Goal: Obtain resource: Obtain resource

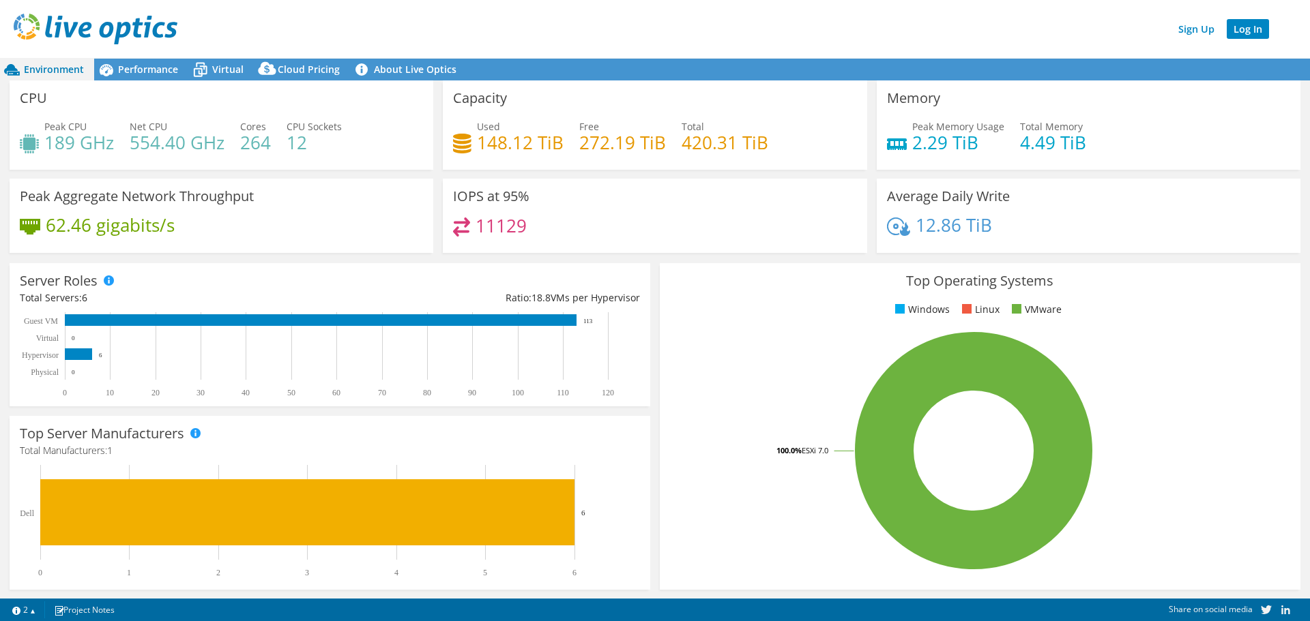
click at [1234, 32] on link "Log In" at bounding box center [1247, 29] width 42 height 20
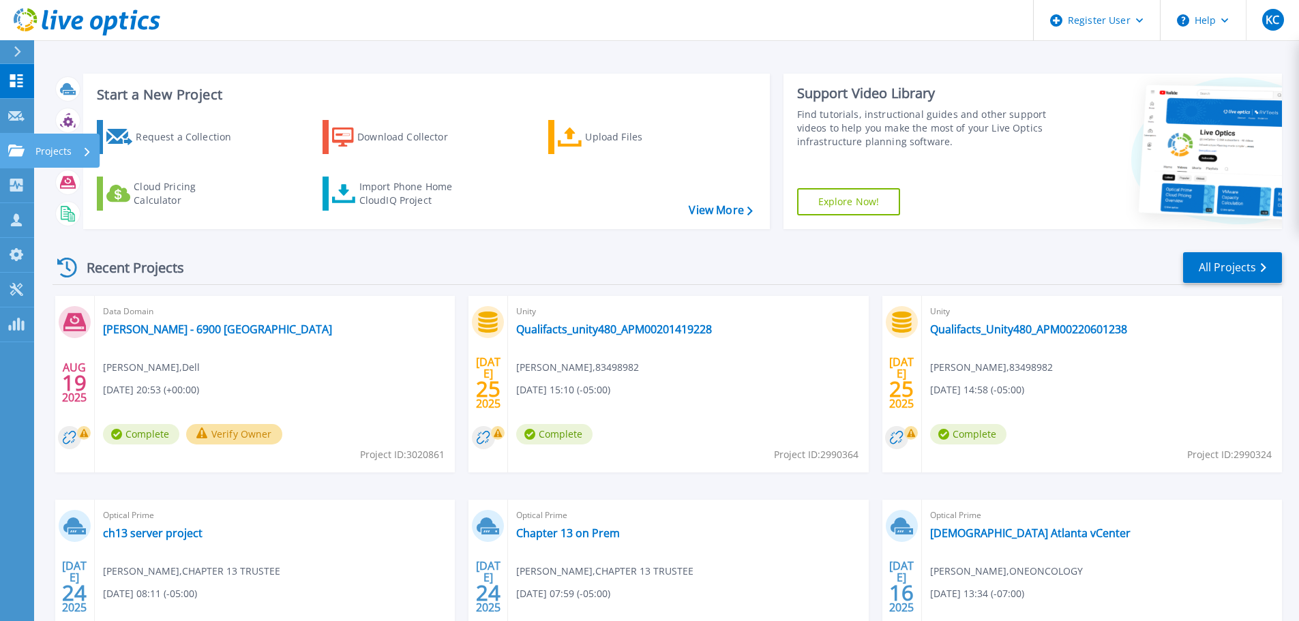
click at [13, 142] on link "Projects Projects" at bounding box center [17, 151] width 34 height 35
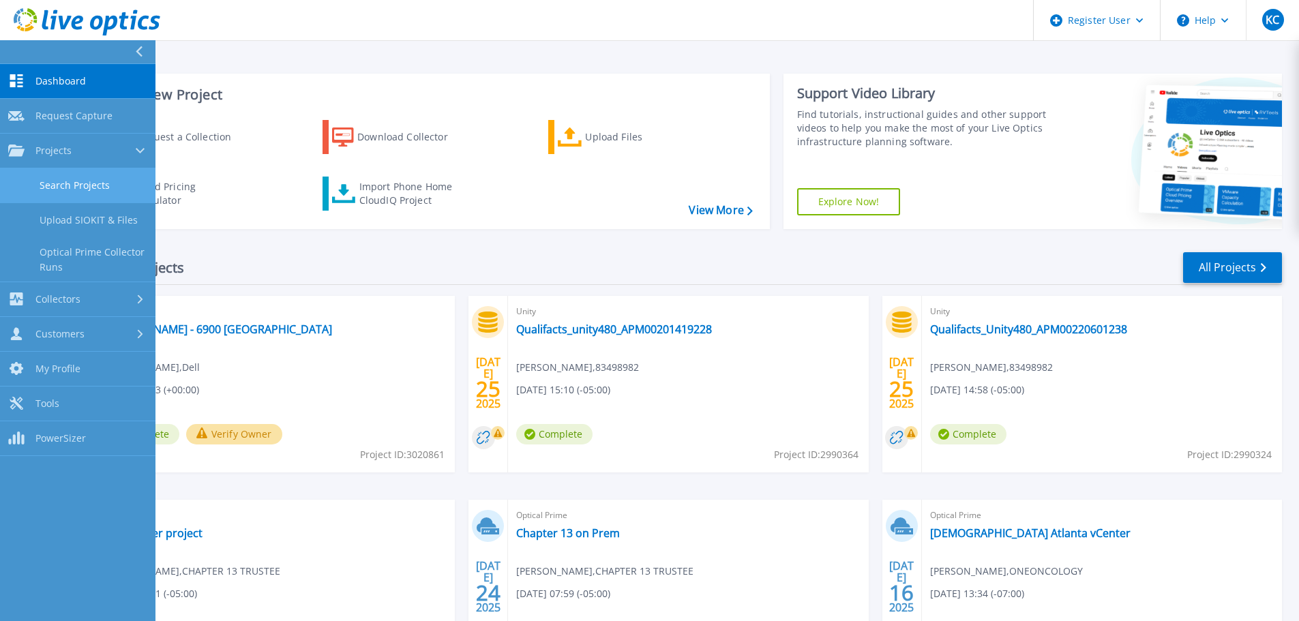
click at [44, 180] on link "Search Projects" at bounding box center [78, 185] width 156 height 35
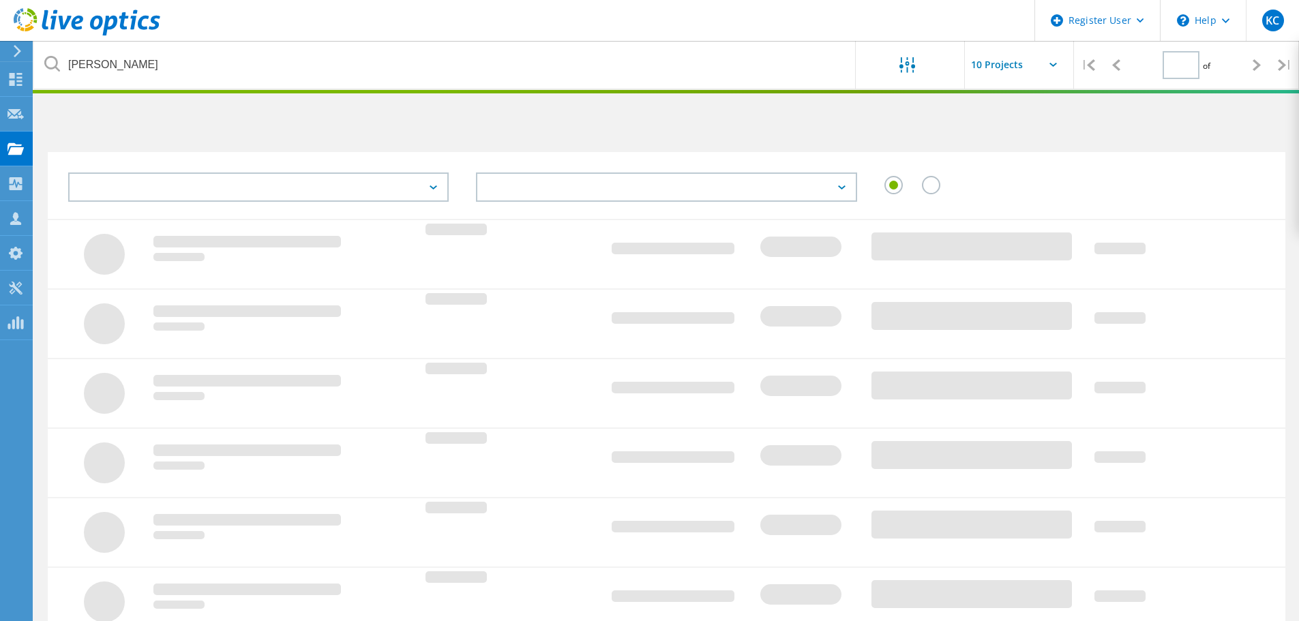
type input "1"
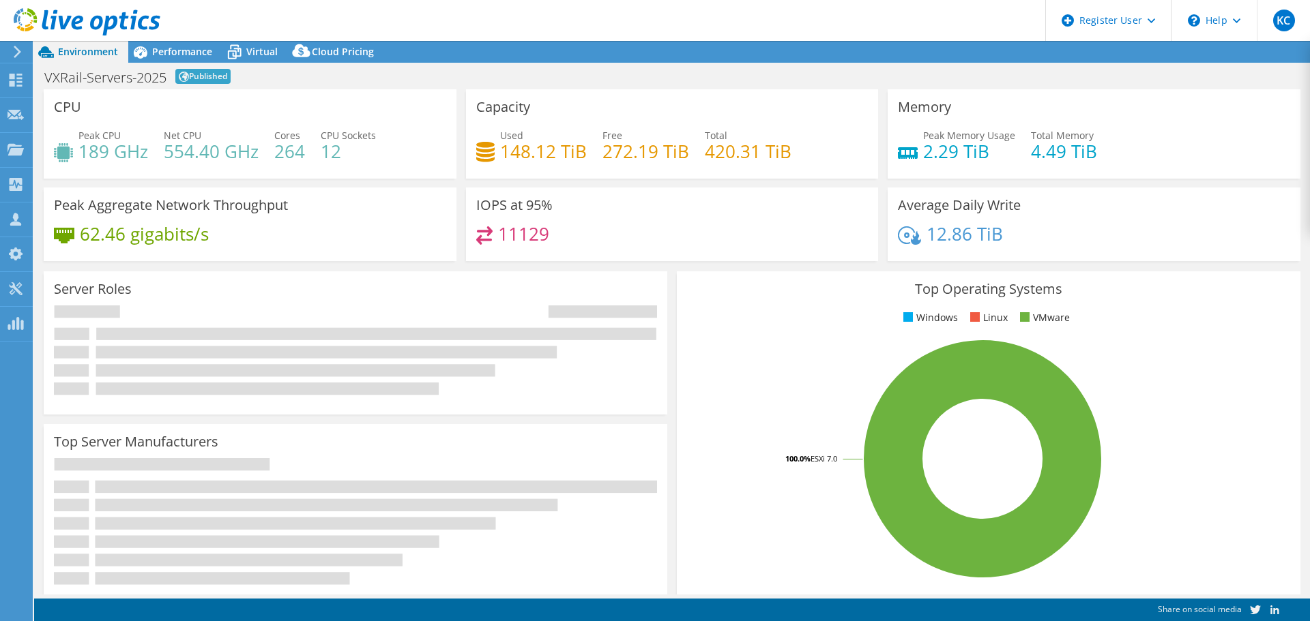
select select "USD"
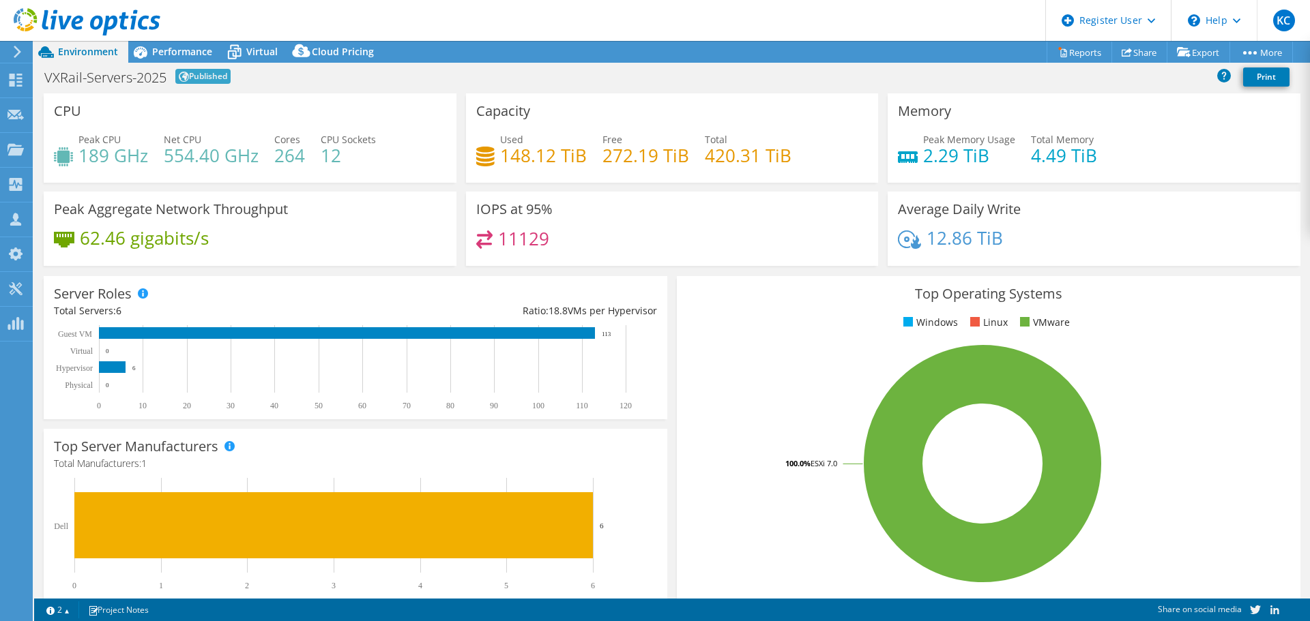
click at [1110, 83] on div "VXRail-Servers-2025 Published Print" at bounding box center [671, 76] width 1275 height 25
click at [1084, 59] on link "Reports" at bounding box center [1078, 52] width 65 height 21
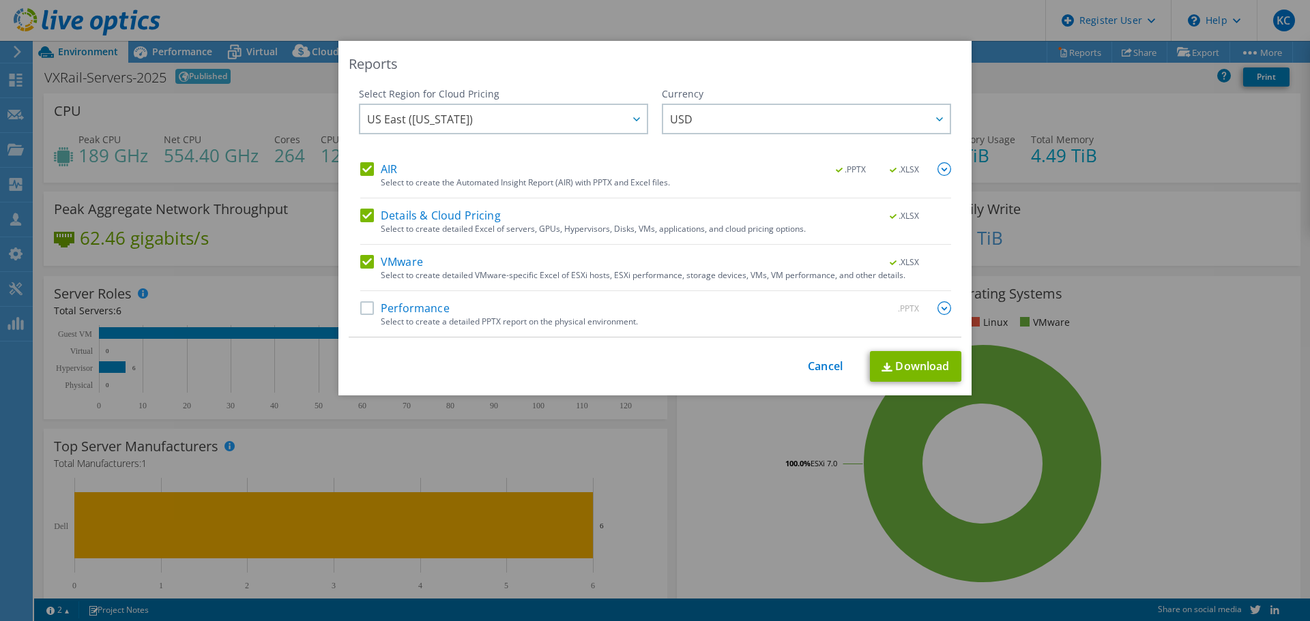
click at [366, 172] on label "AIR" at bounding box center [378, 169] width 37 height 14
click at [0, 0] on input "AIR" at bounding box center [0, 0] width 0 height 0
click at [361, 216] on label "Details & Cloud Pricing" at bounding box center [430, 216] width 141 height 14
click at [0, 0] on input "Details & Cloud Pricing" at bounding box center [0, 0] width 0 height 0
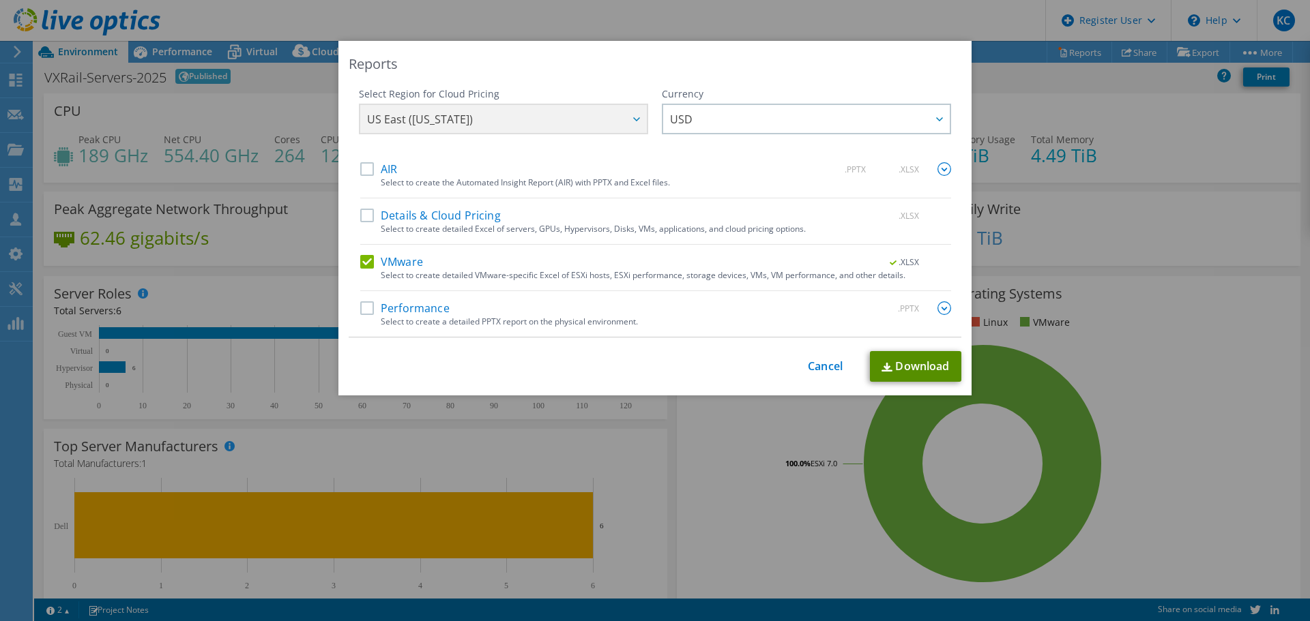
click at [917, 366] on link "Download" at bounding box center [915, 366] width 91 height 31
click at [811, 360] on link "Cancel" at bounding box center [825, 366] width 35 height 13
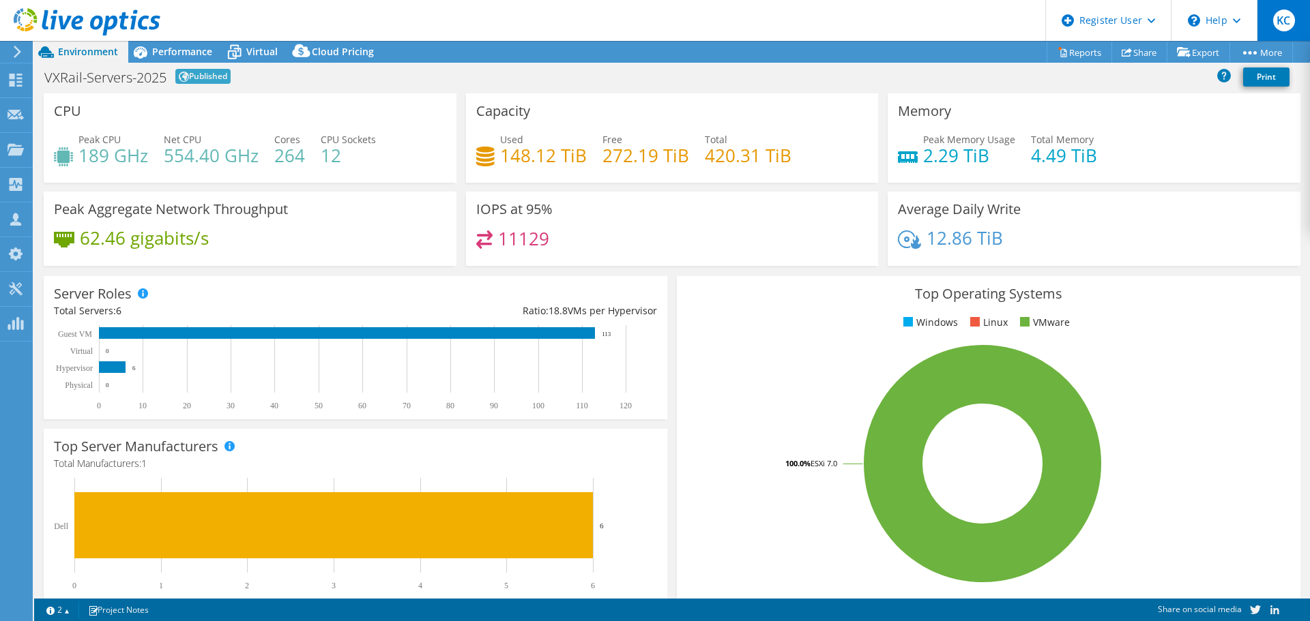
click at [1270, 29] on div "KC" at bounding box center [1282, 20] width 53 height 41
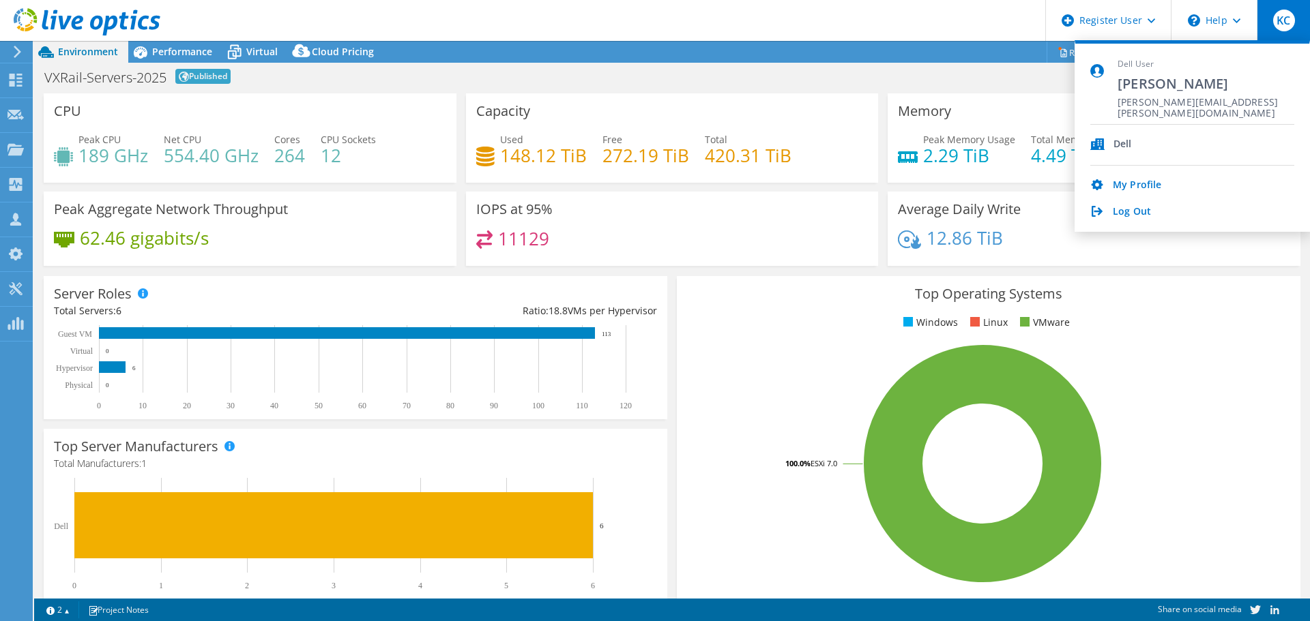
click at [1270, 29] on div "KC" at bounding box center [1282, 20] width 53 height 41
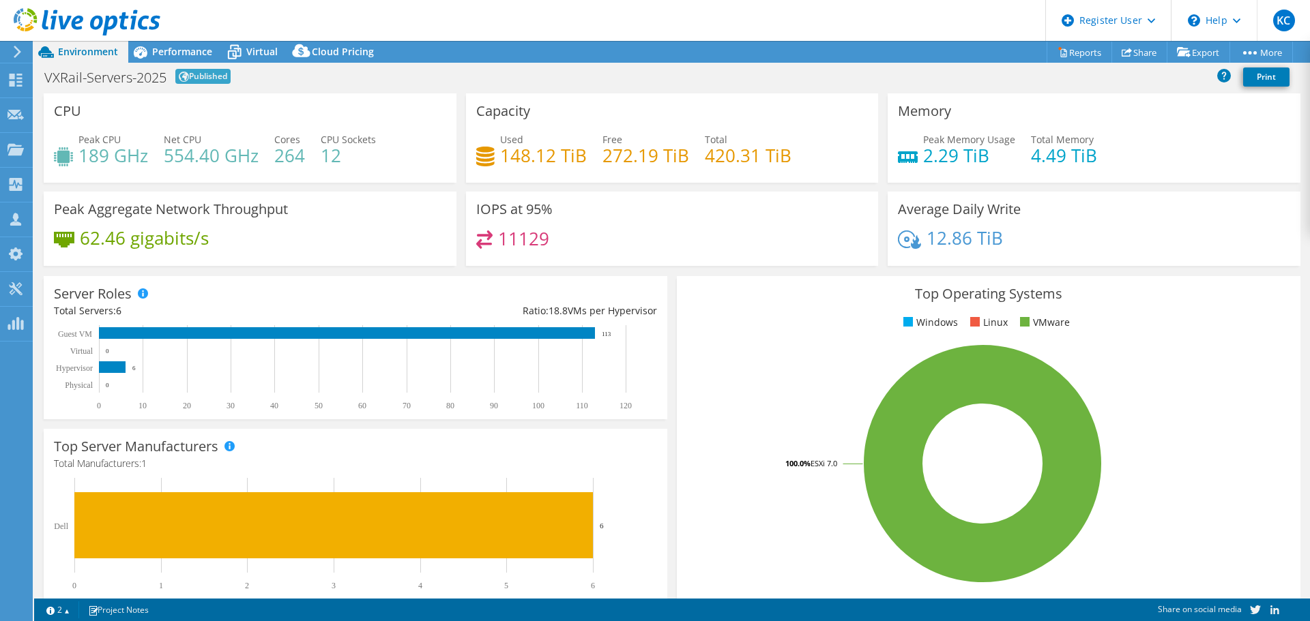
click at [595, 34] on header "KC Dell User [PERSON_NAME] Clark [EMAIL_ADDRESS][PERSON_NAME][DOMAIN_NAME] Dell…" at bounding box center [655, 20] width 1310 height 41
click at [240, 53] on icon at bounding box center [235, 53] width 14 height 11
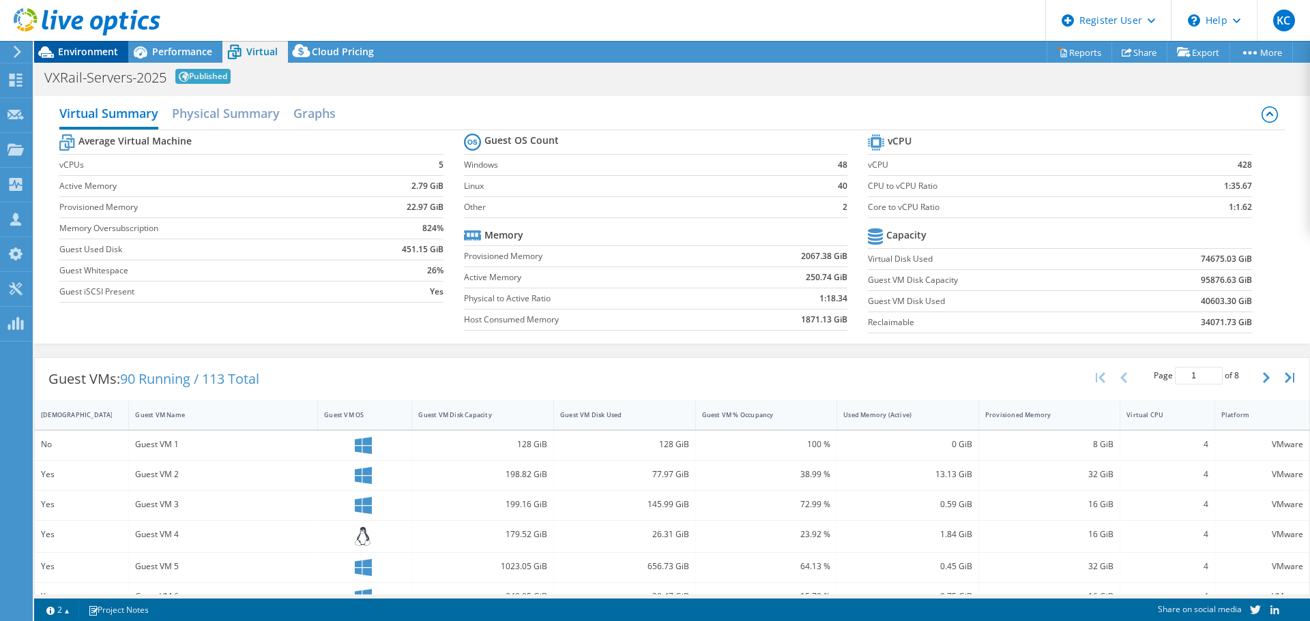
click at [70, 53] on span "Environment" at bounding box center [88, 51] width 60 height 13
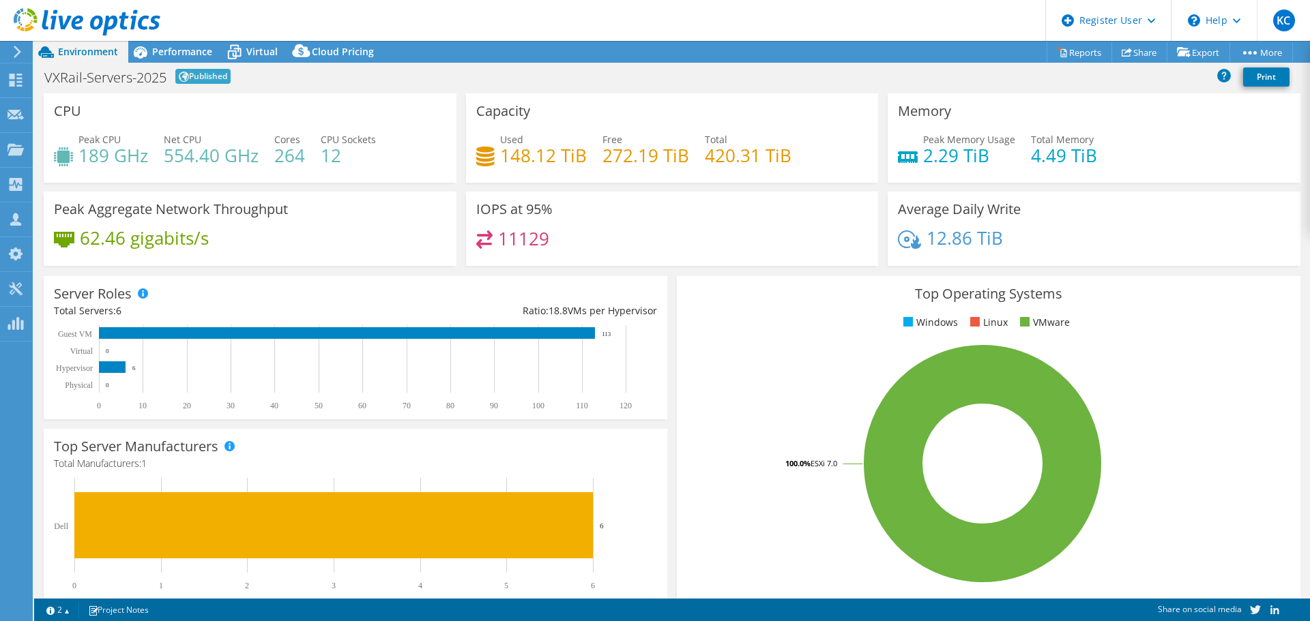
click at [422, 113] on div "CPU Peak CPU 189 GHz Net CPU 554.40 GHz Cores 264 CPU Sockets 12" at bounding box center [250, 137] width 413 height 89
click at [184, 42] on div "Performance" at bounding box center [175, 52] width 94 height 22
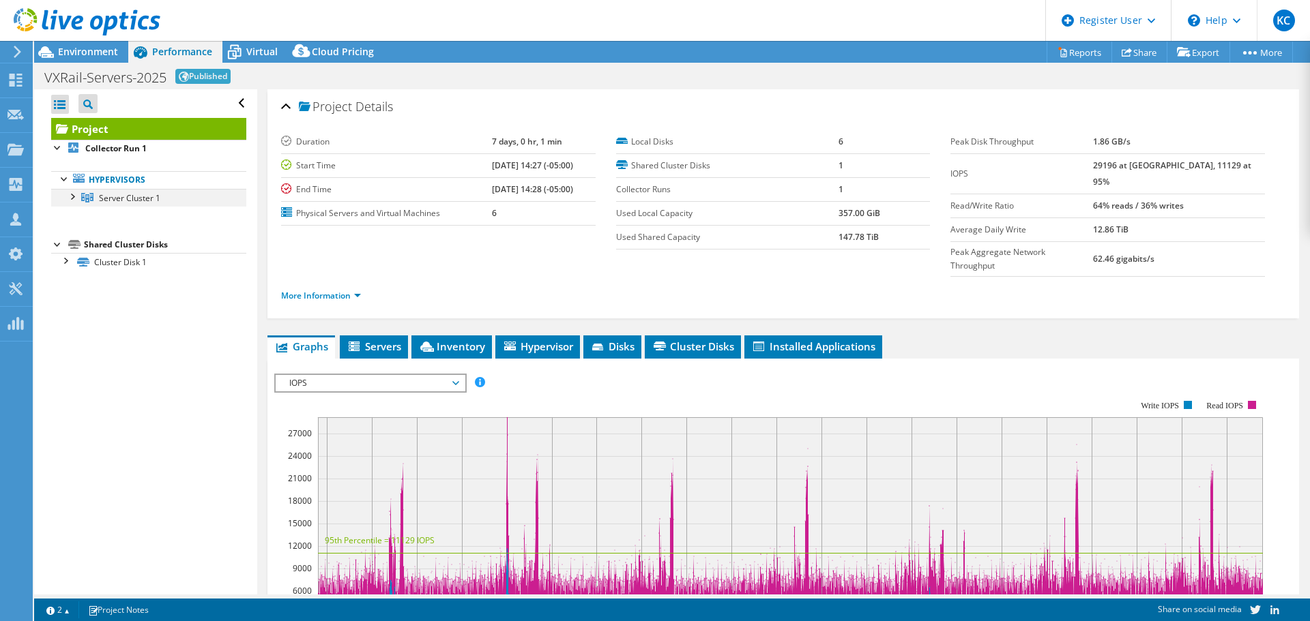
click at [71, 200] on div at bounding box center [72, 196] width 14 height 14
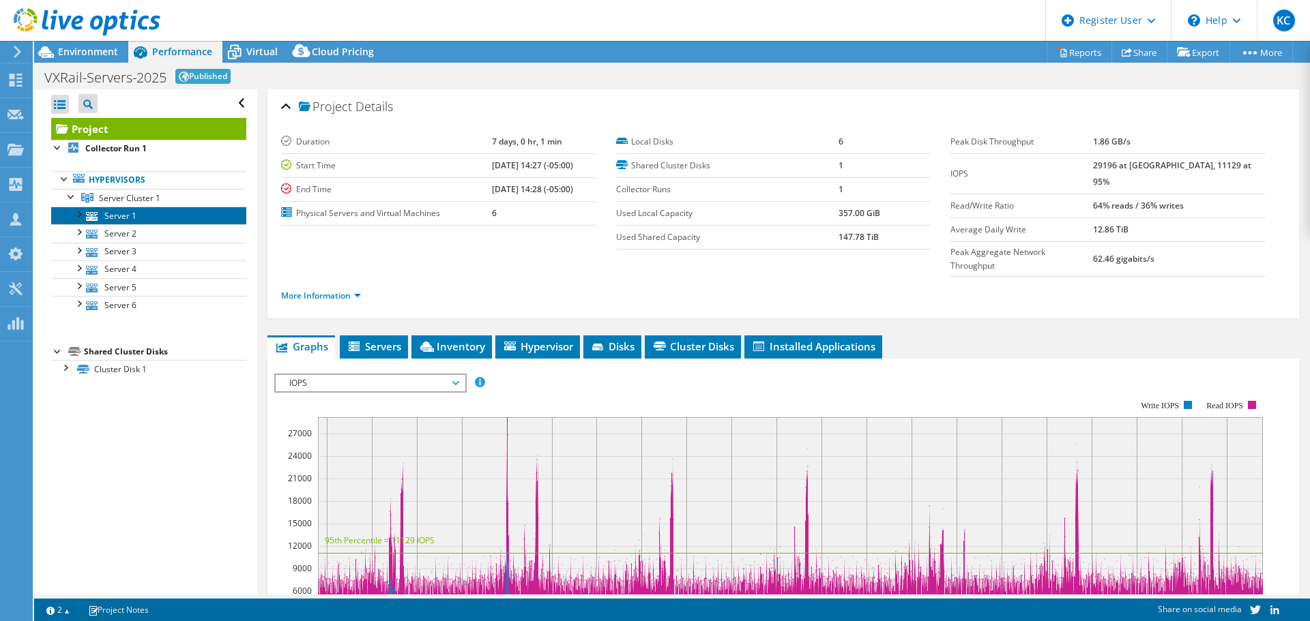
click at [114, 220] on link "Server 1" at bounding box center [148, 216] width 195 height 18
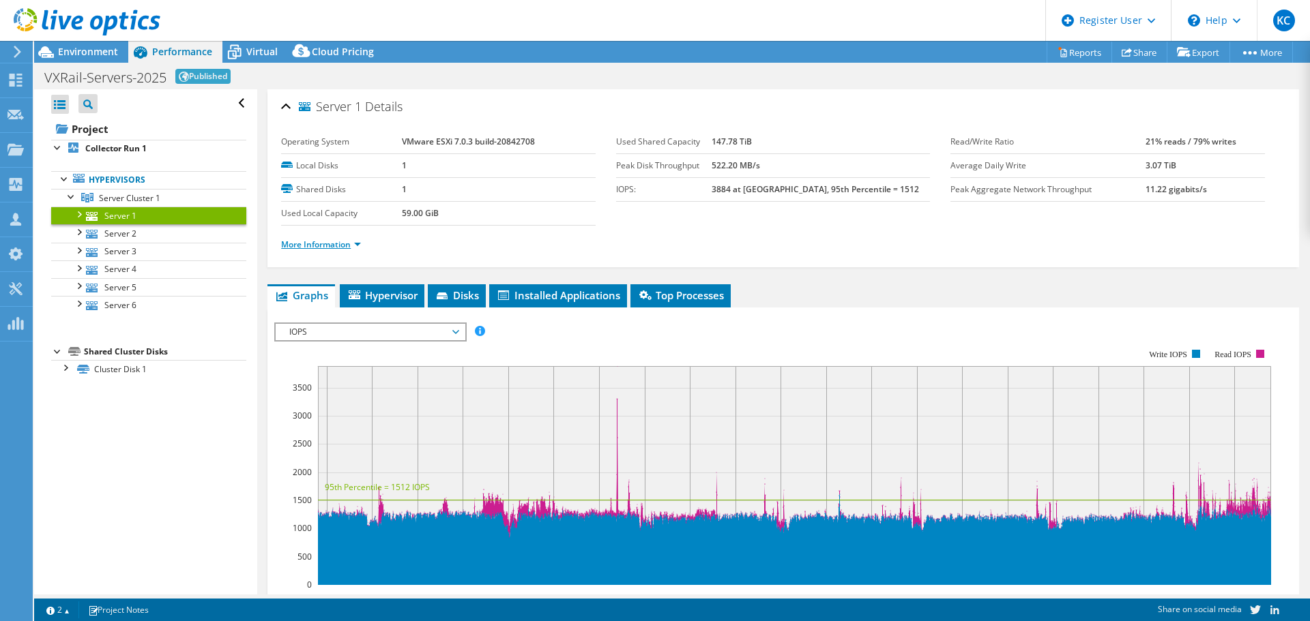
click at [306, 246] on link "More Information" at bounding box center [321, 245] width 80 height 12
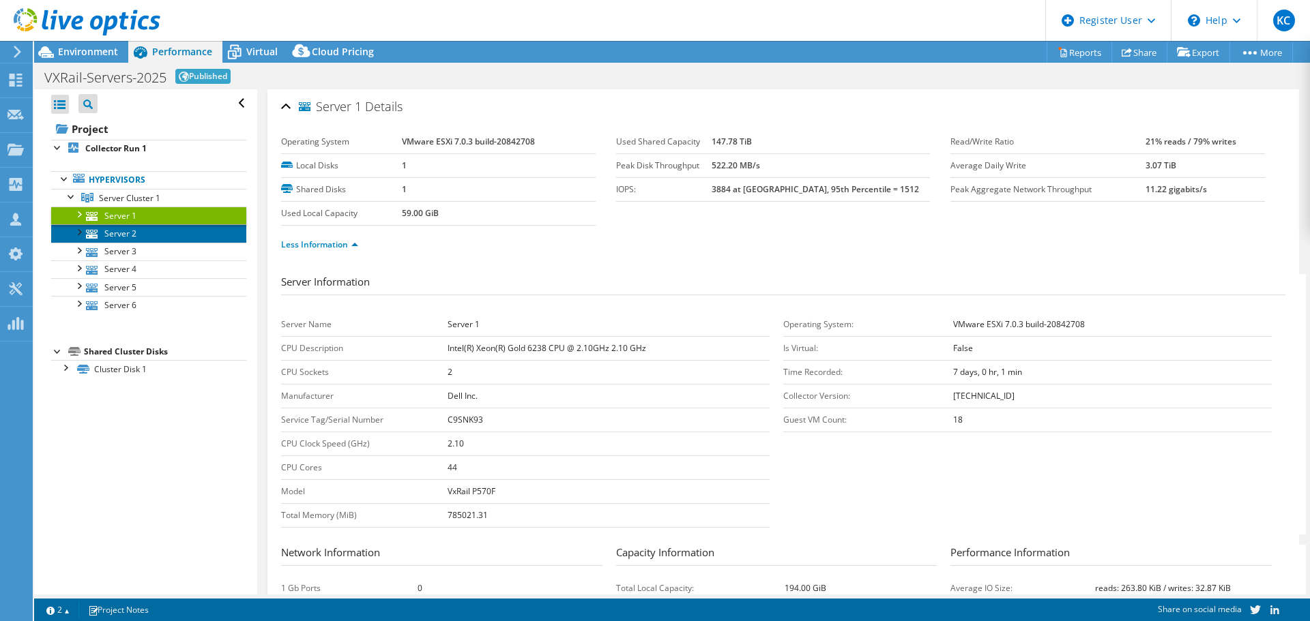
click at [162, 238] on link "Server 2" at bounding box center [148, 233] width 195 height 18
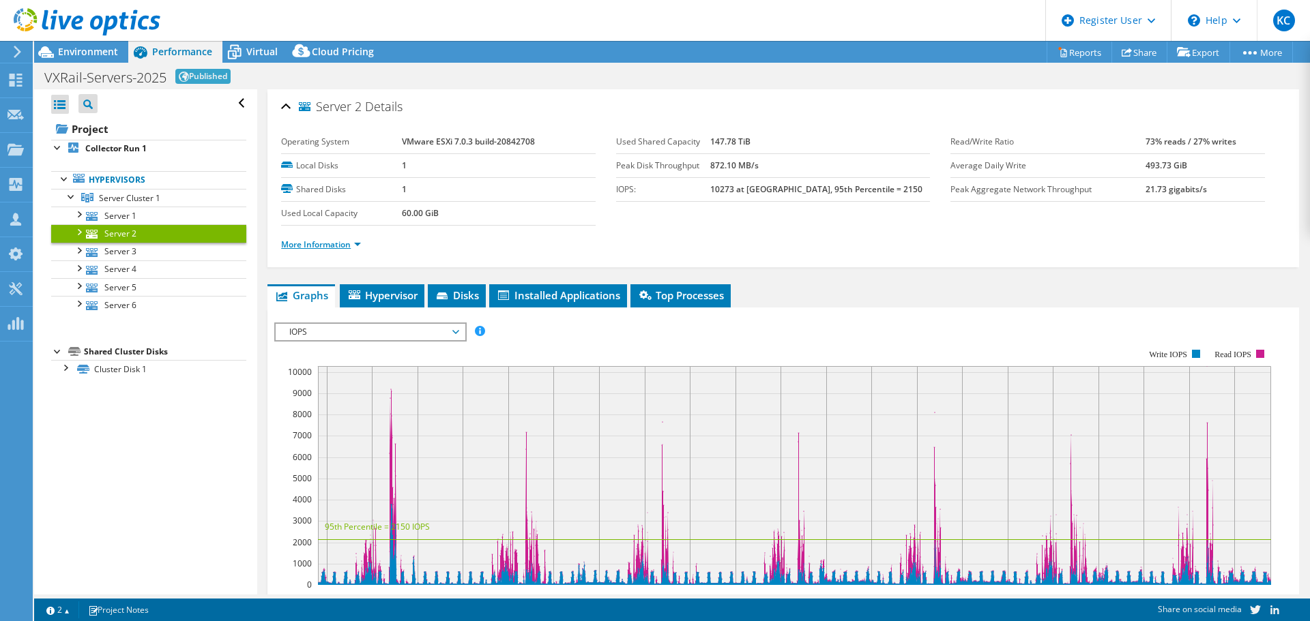
click at [340, 244] on link "More Information" at bounding box center [321, 245] width 80 height 12
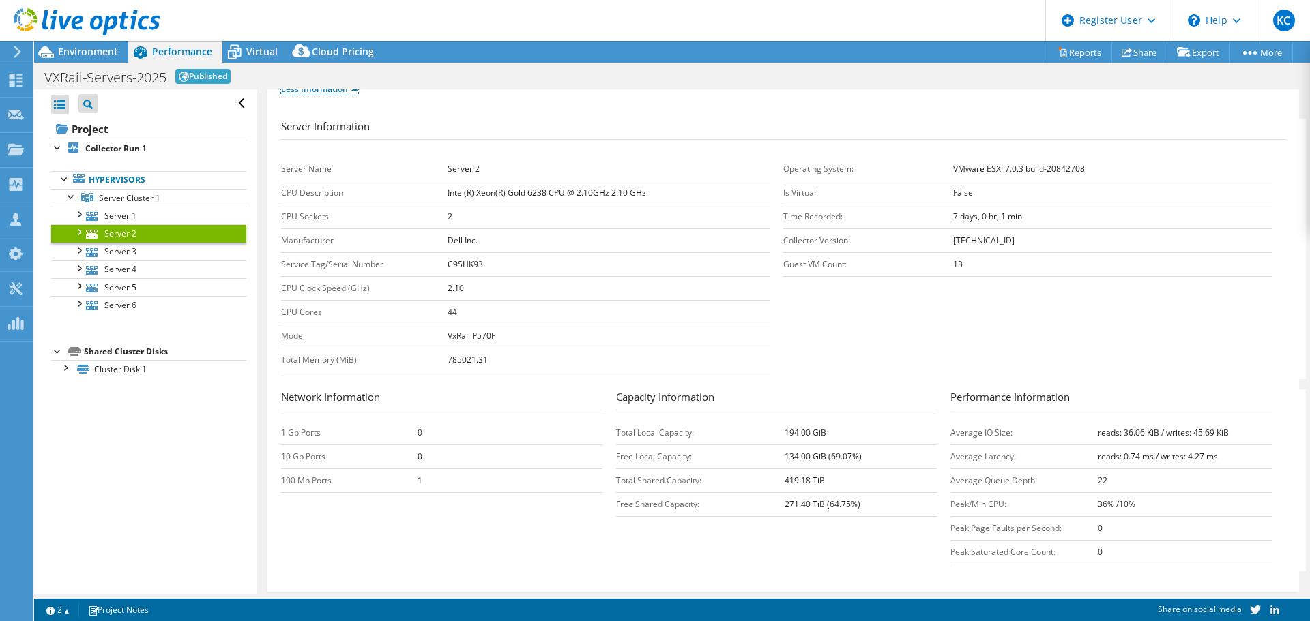
scroll to position [205, 0]
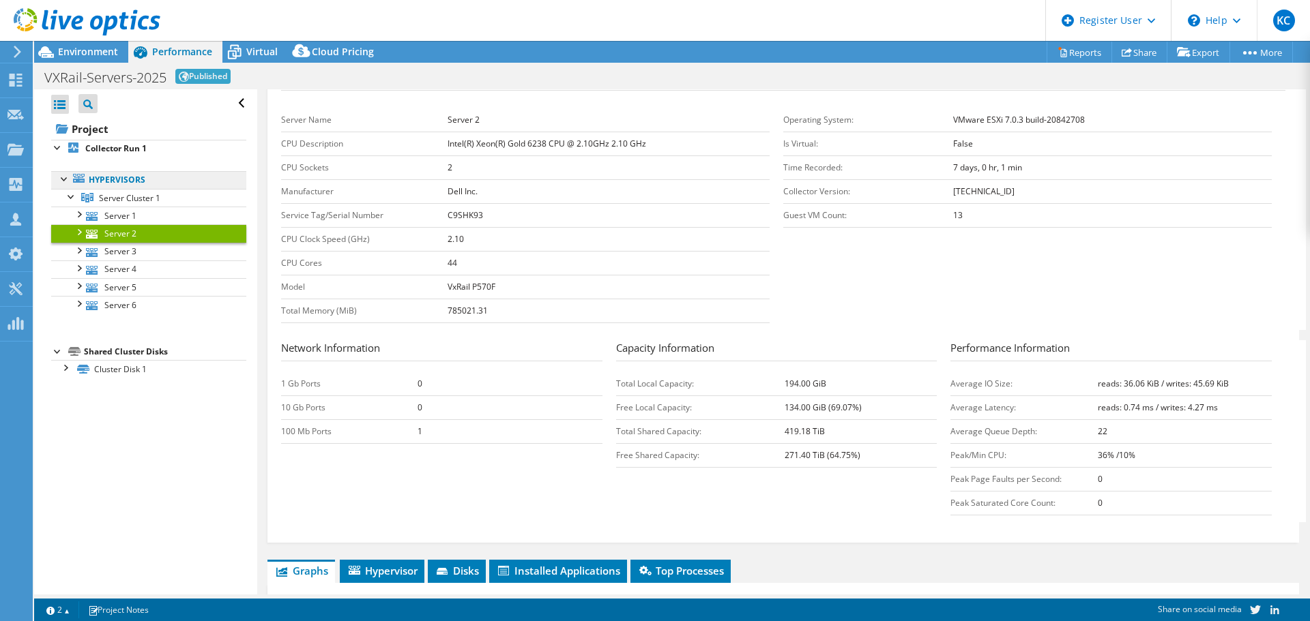
click at [110, 177] on link "Hypervisors" at bounding box center [148, 180] width 195 height 18
click at [106, 149] on b "Collector Run 1" at bounding box center [115, 149] width 61 height 12
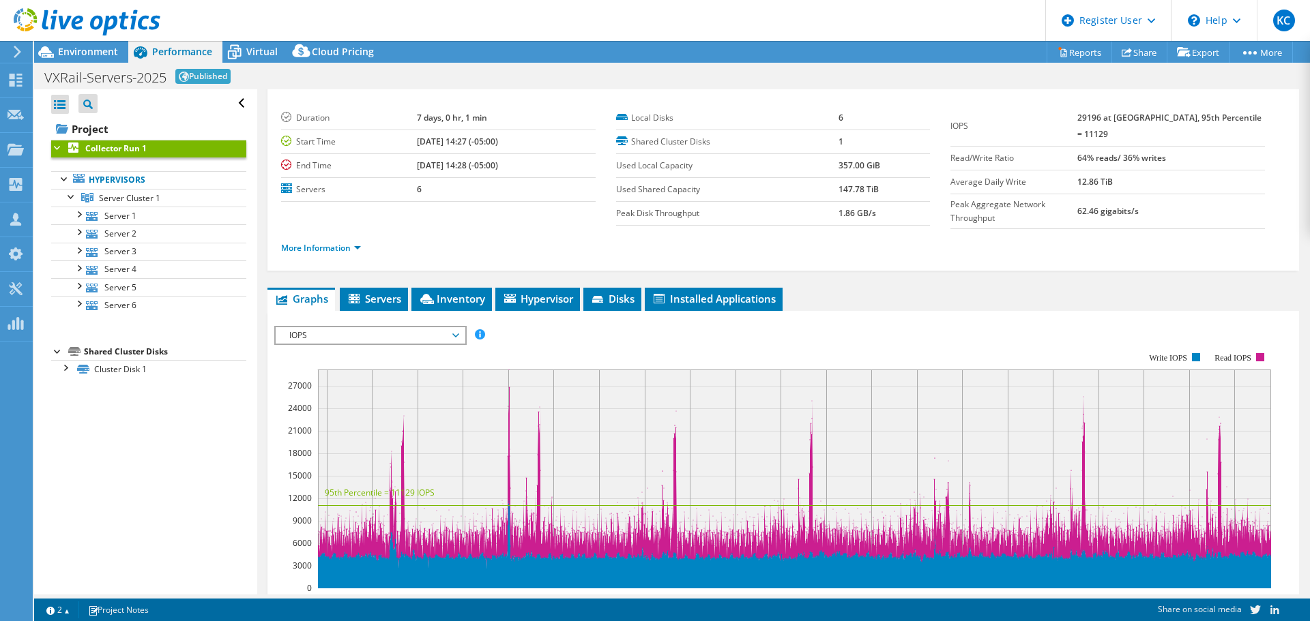
scroll to position [13, 0]
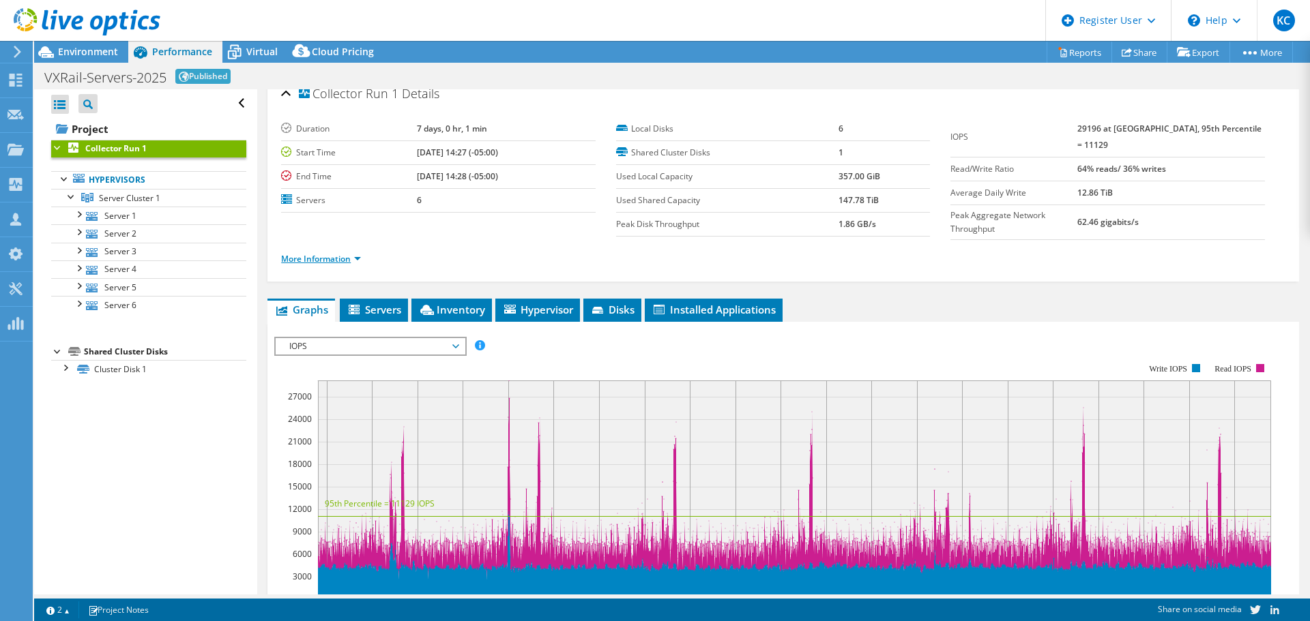
click at [323, 253] on link "More Information" at bounding box center [321, 259] width 80 height 12
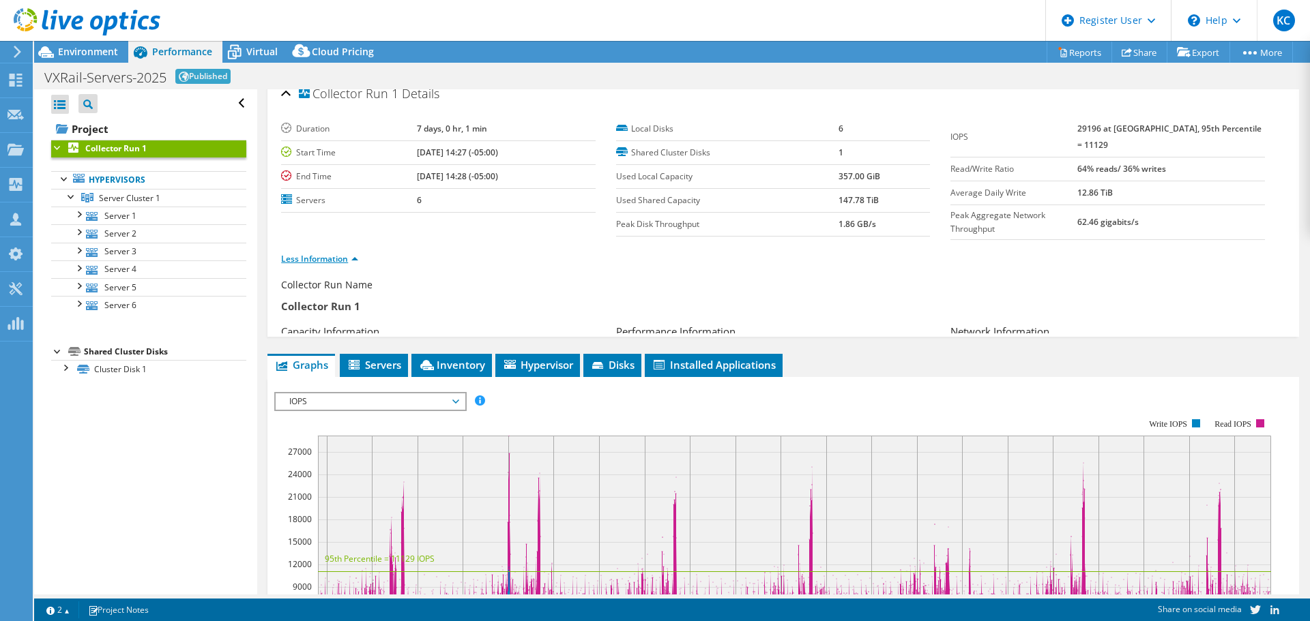
click at [324, 255] on link "Less Information" at bounding box center [319, 259] width 77 height 12
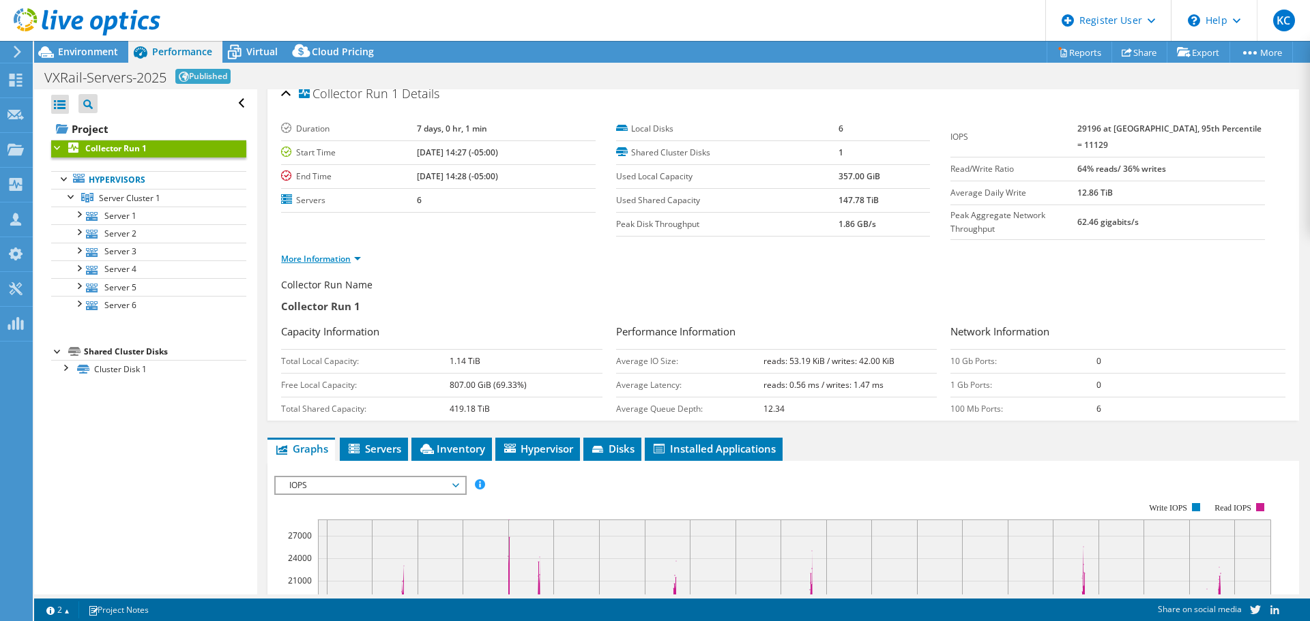
click at [324, 255] on link "More Information" at bounding box center [321, 259] width 80 height 12
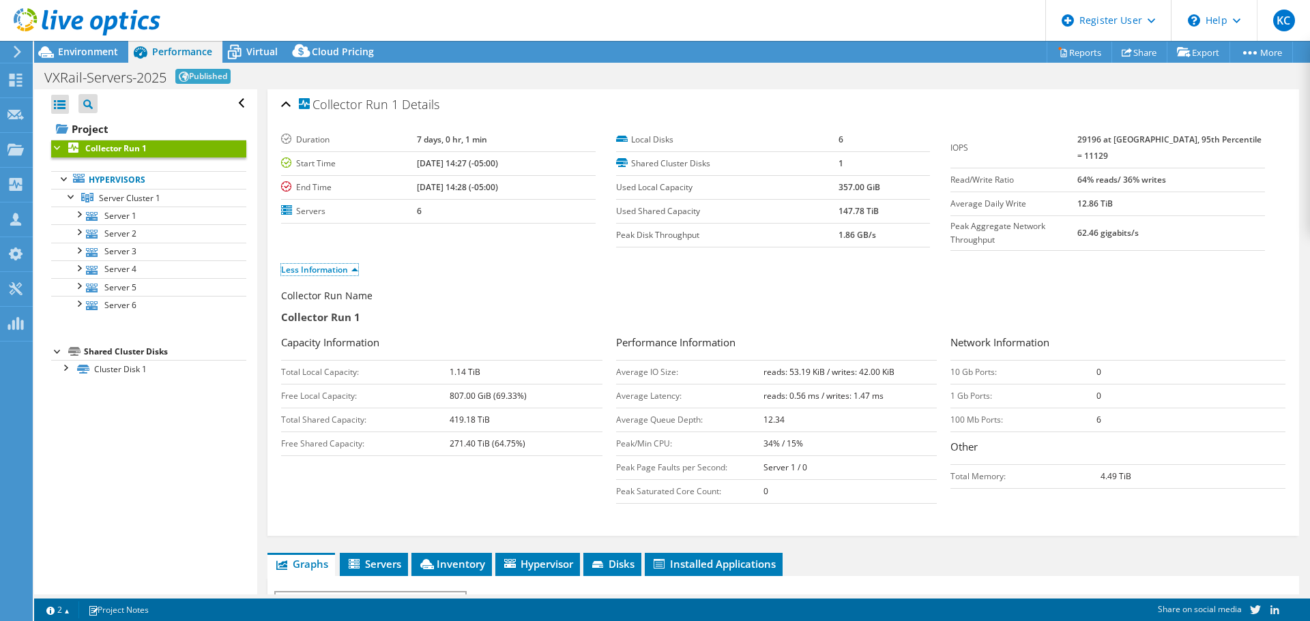
scroll to position [0, 0]
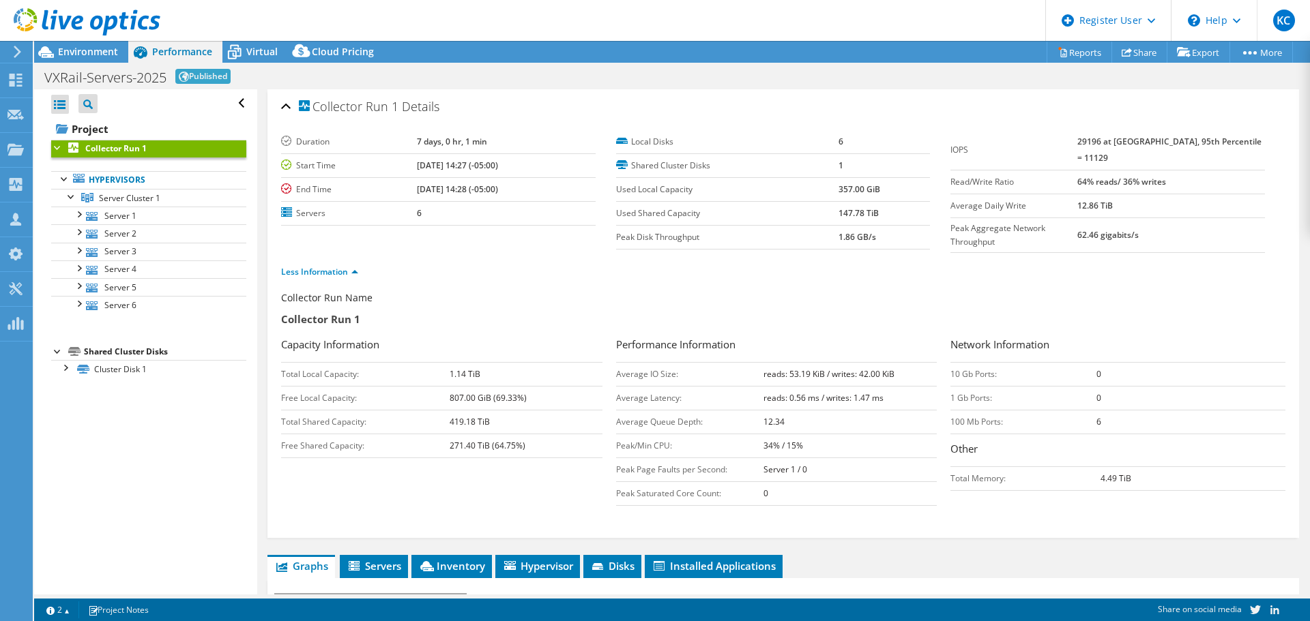
click at [422, 87] on div "VXRail-Servers-2025 Published Print" at bounding box center [671, 76] width 1275 height 25
click at [76, 44] on div at bounding box center [80, 23] width 160 height 46
click at [79, 57] on span "Environment" at bounding box center [88, 51] width 60 height 13
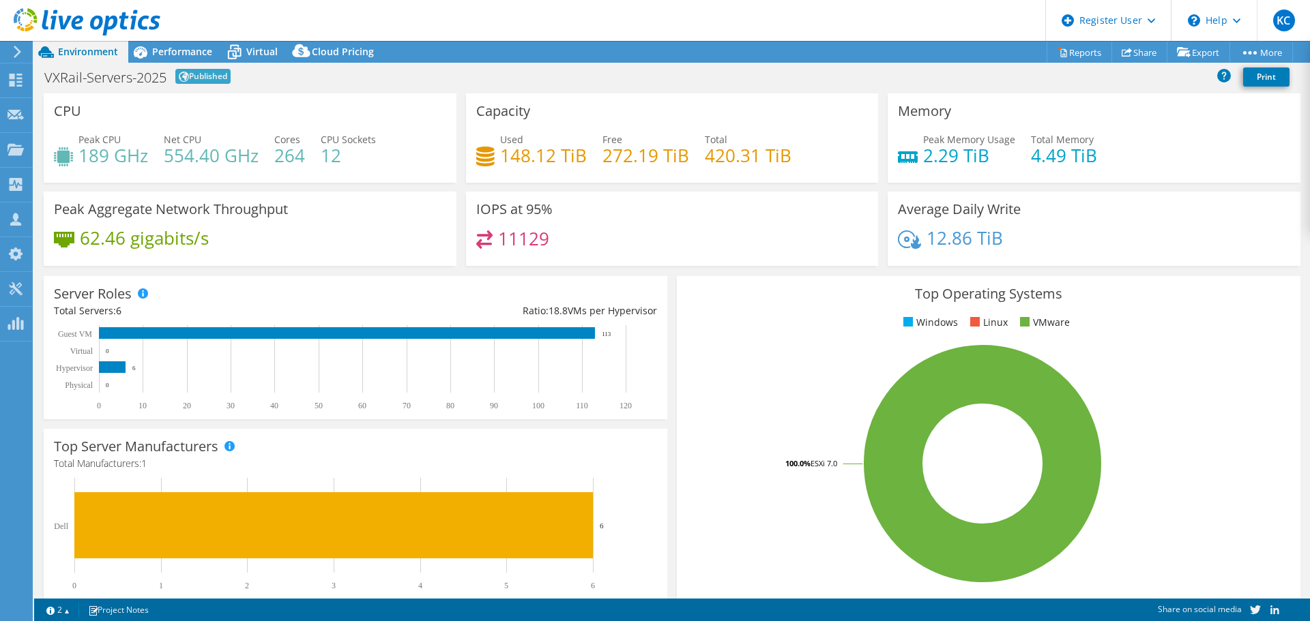
click at [325, 108] on div "CPU Peak CPU 189 GHz Net CPU 554.40 GHz Cores 264 CPU Sockets 12" at bounding box center [250, 137] width 413 height 89
